Goal: Transaction & Acquisition: Download file/media

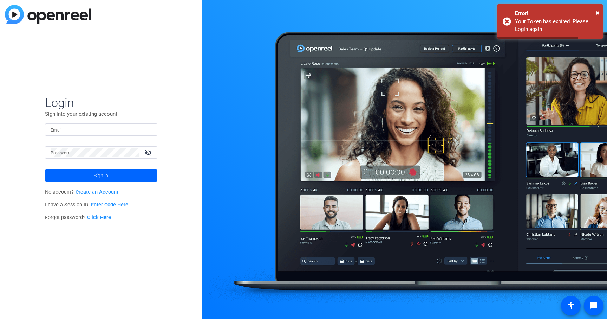
click at [66, 128] on input "Email" at bounding box center [101, 129] width 101 height 8
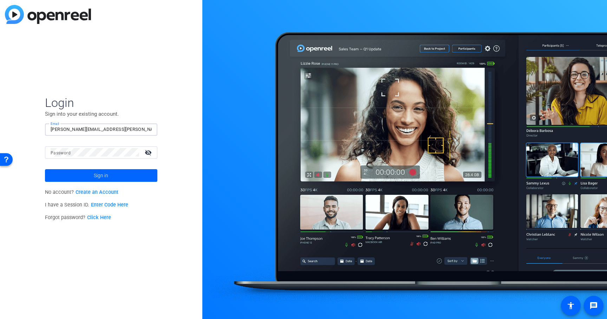
type input "[PERSON_NAME][EMAIL_ADDRESS][PERSON_NAME][DOMAIN_NAME]"
click at [76, 173] on span at bounding box center [101, 175] width 112 height 17
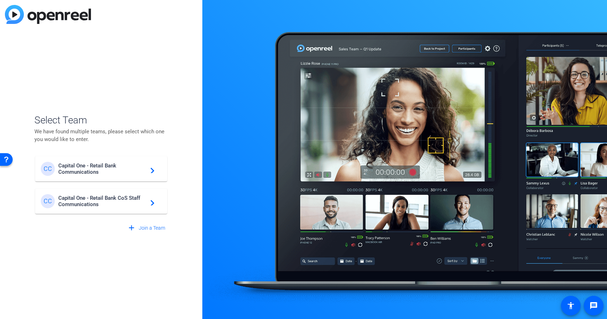
click at [98, 205] on span "Capital One - Retail Bank CoS Staff Communications" at bounding box center [102, 201] width 88 height 13
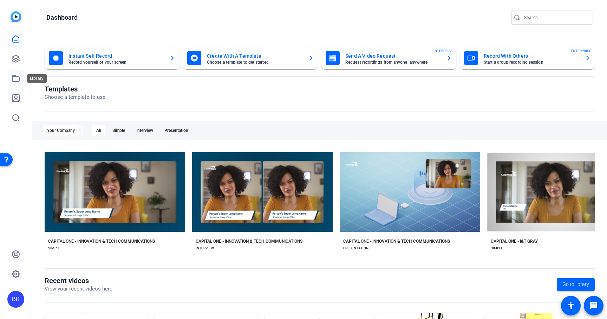
click at [17, 79] on icon at bounding box center [16, 78] width 8 height 8
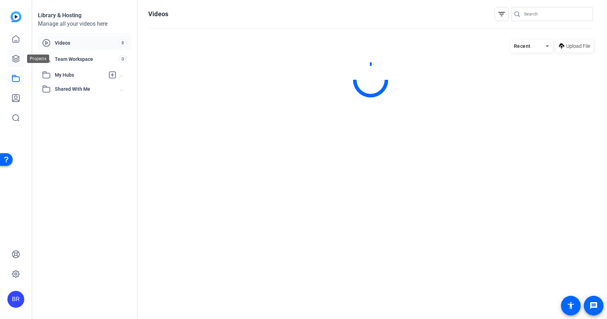
click at [15, 56] on icon at bounding box center [16, 58] width 8 height 8
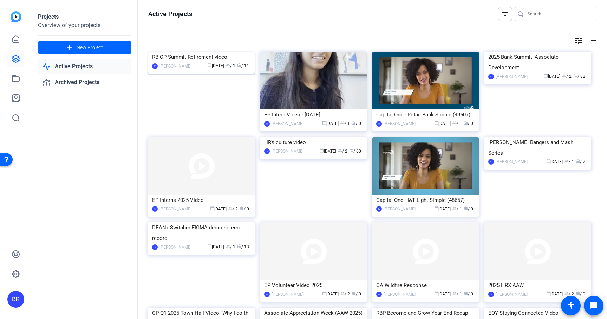
click at [180, 62] on div "RB CP Summit Retirement video" at bounding box center [201, 57] width 99 height 11
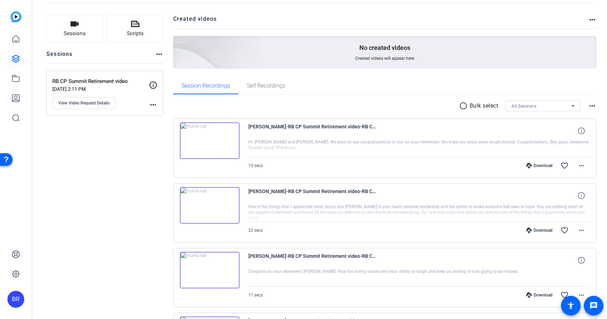
scroll to position [28, 0]
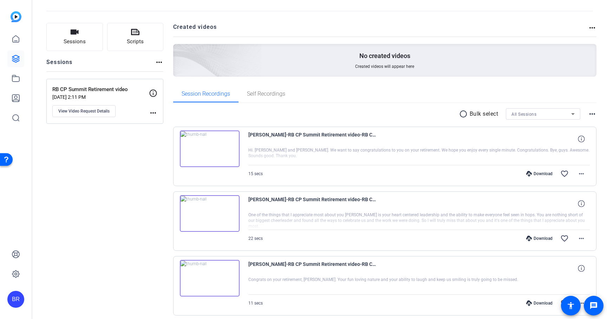
click at [460, 113] on mat-icon "radio_button_unchecked" at bounding box center [464, 114] width 11 height 8
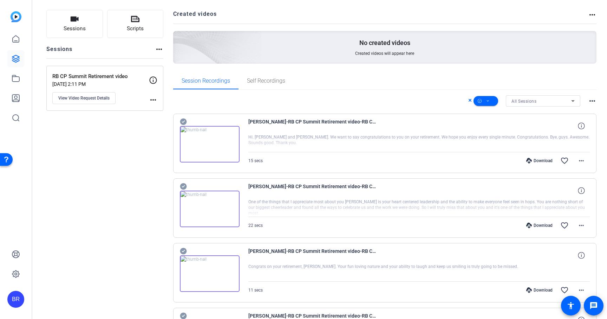
scroll to position [42, 0]
click at [489, 99] on icon at bounding box center [488, 100] width 4 height 9
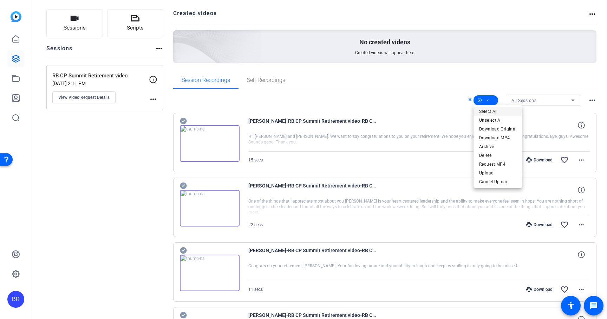
click at [486, 111] on span "Select All" at bounding box center [497, 111] width 37 height 8
click at [118, 201] on div at bounding box center [303, 159] width 607 height 319
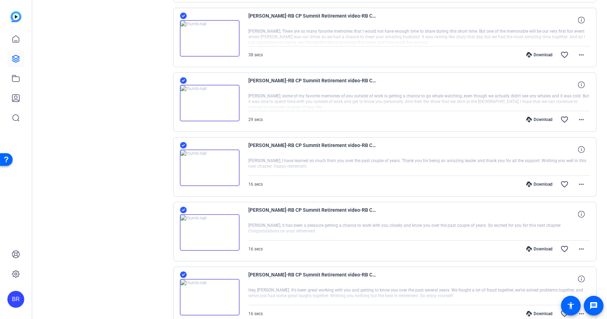
scroll to position [521, 0]
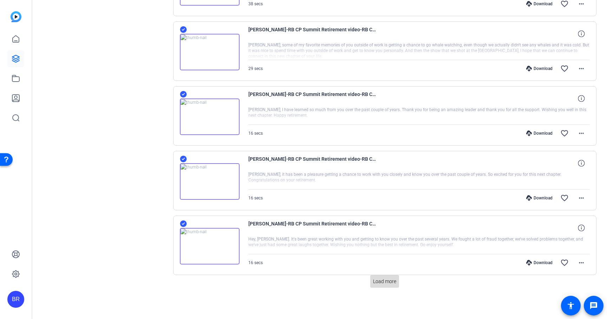
click at [381, 279] on span "Load more" at bounding box center [384, 280] width 23 height 7
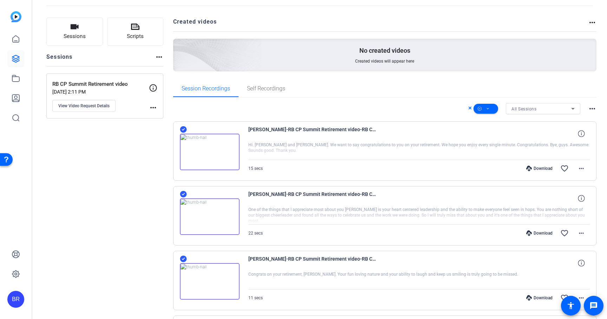
scroll to position [40, 0]
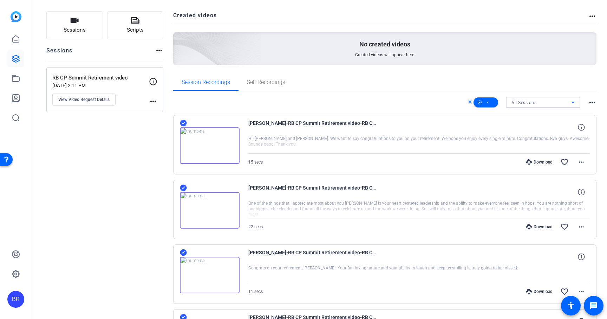
click at [574, 103] on icon at bounding box center [573, 102] width 8 height 8
click at [524, 84] on div at bounding box center [303, 159] width 607 height 319
click at [594, 101] on mat-icon "more_horiz" at bounding box center [592, 102] width 8 height 8
click at [545, 78] on div at bounding box center [303, 159] width 607 height 319
click at [490, 101] on span at bounding box center [485, 102] width 25 height 17
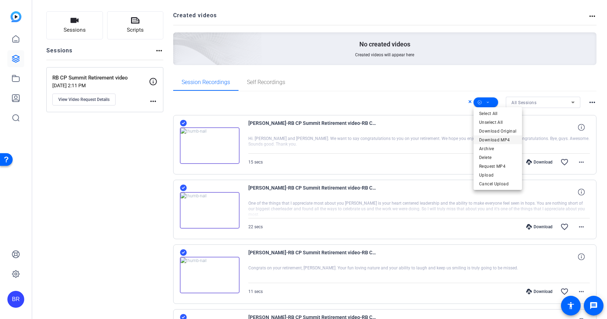
click at [495, 139] on span "Download MP4" at bounding box center [497, 140] width 37 height 8
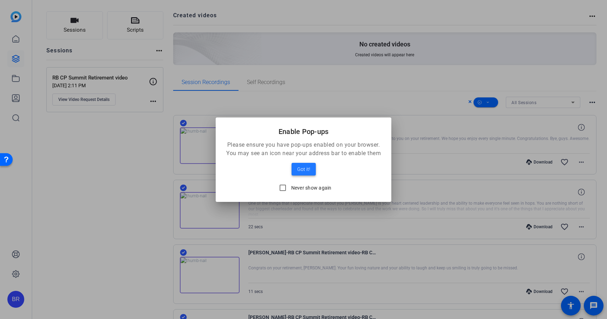
click at [301, 168] on span "Got it!" at bounding box center [303, 169] width 13 height 8
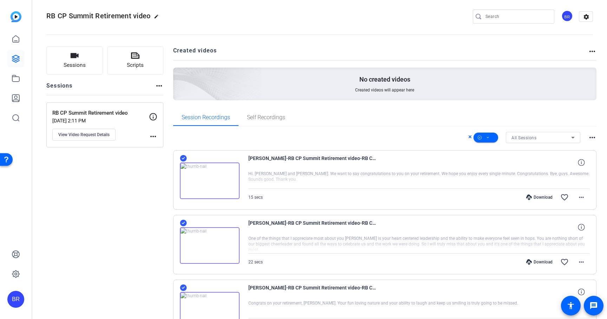
scroll to position [0, 0]
